Goal: Leave review/rating: Share an evaluation or opinion about a product, service, or content

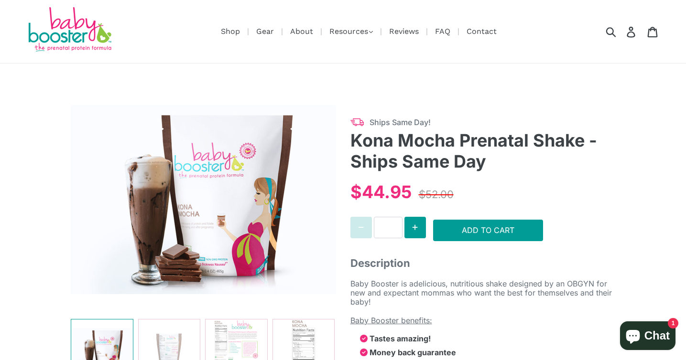
select select "******"
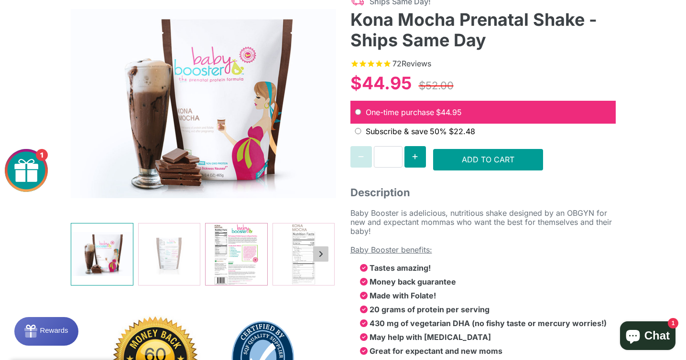
click at [232, 240] on img at bounding box center [236, 255] width 62 height 62
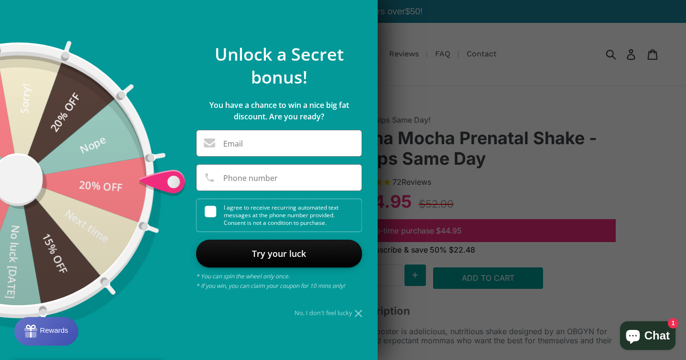
click at [359, 313] on icon at bounding box center [358, 313] width 7 height 7
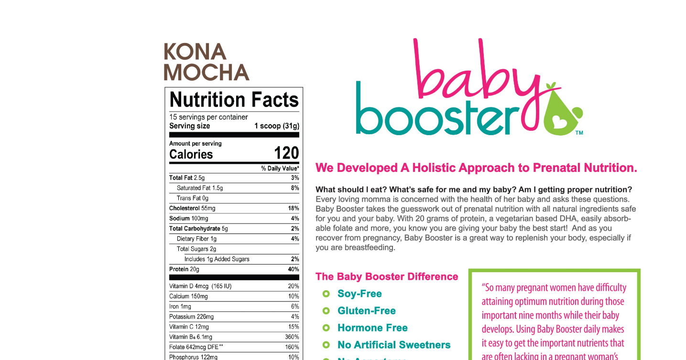
scroll to position [97, 0]
